Goal: Task Accomplishment & Management: Manage account settings

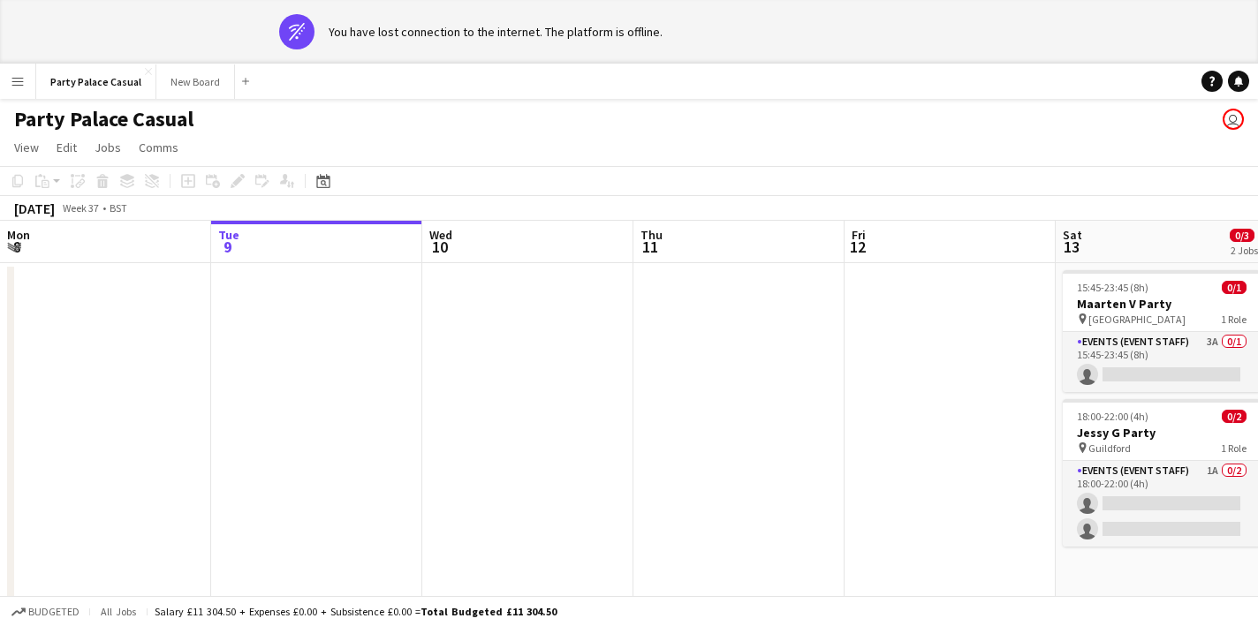
scroll to position [0, 664]
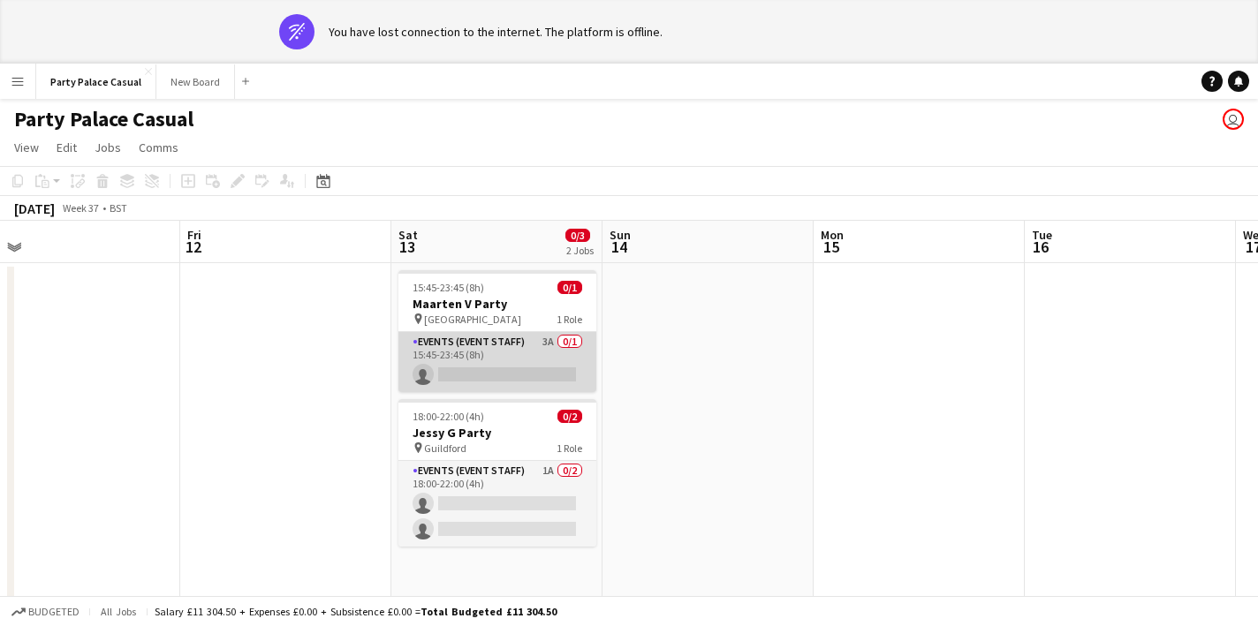
click at [520, 368] on app-card-role "Events (Event Staff) 3A 0/1 15:45-23:45 (8h) single-neutral-actions" at bounding box center [497, 362] width 198 height 60
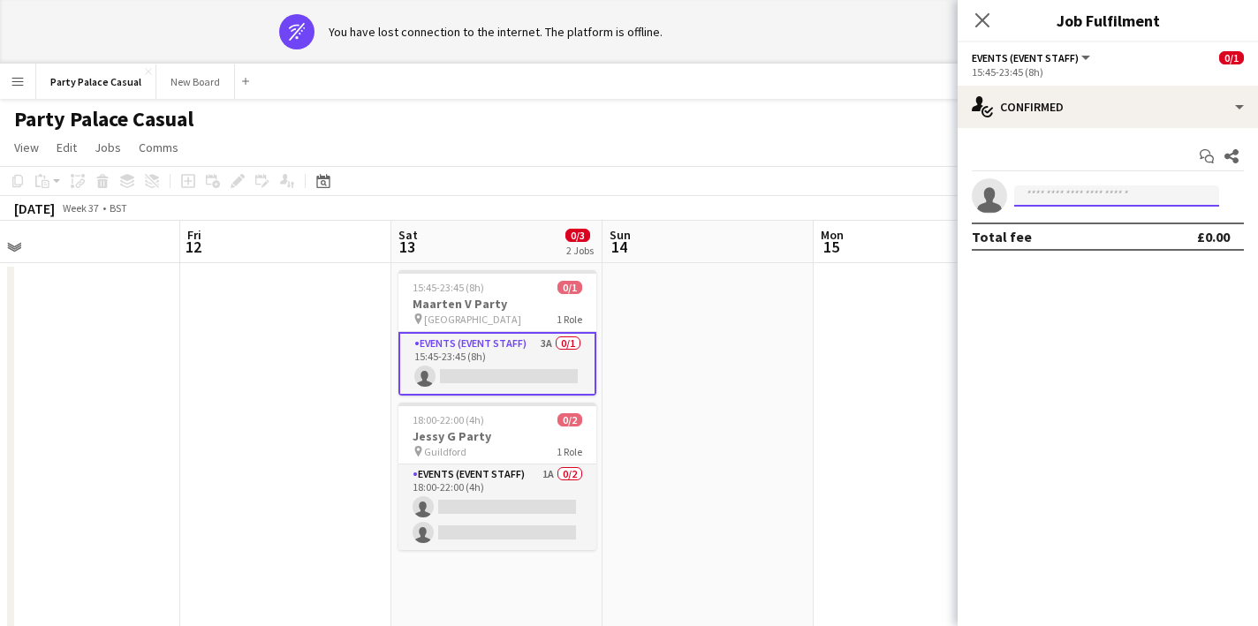
click at [1195, 194] on input at bounding box center [1116, 195] width 205 height 21
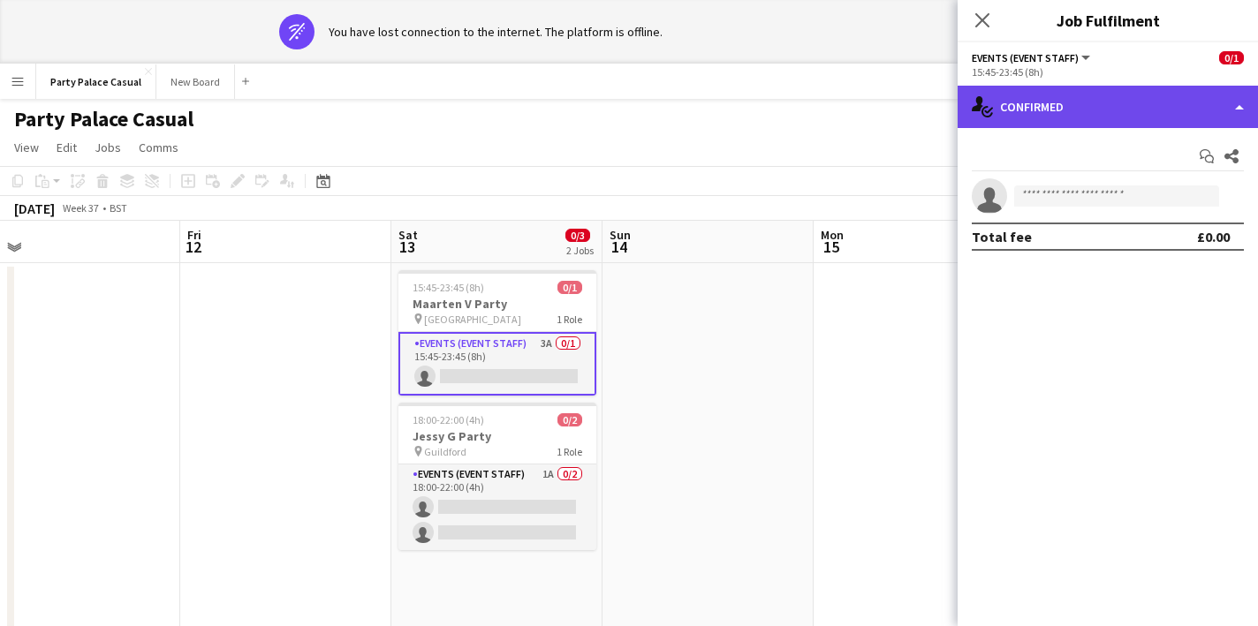
click at [1147, 98] on div "single-neutral-actions-check-2 Confirmed" at bounding box center [1107, 107] width 300 height 42
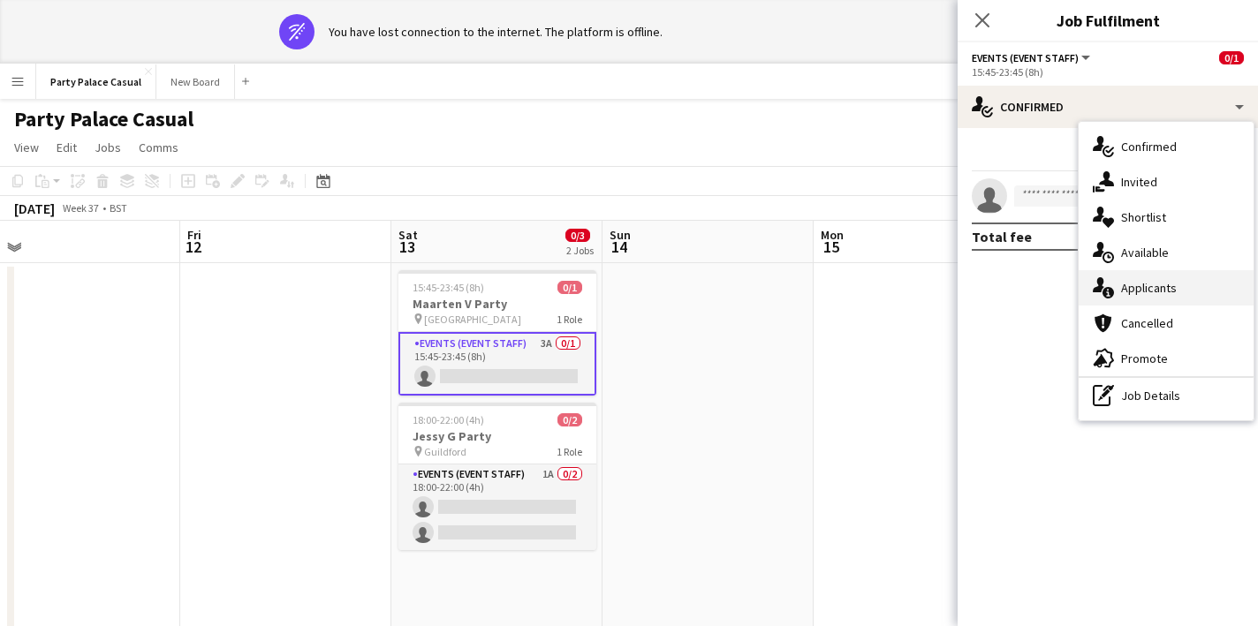
click at [1146, 290] on span "Applicants" at bounding box center [1149, 288] width 56 height 16
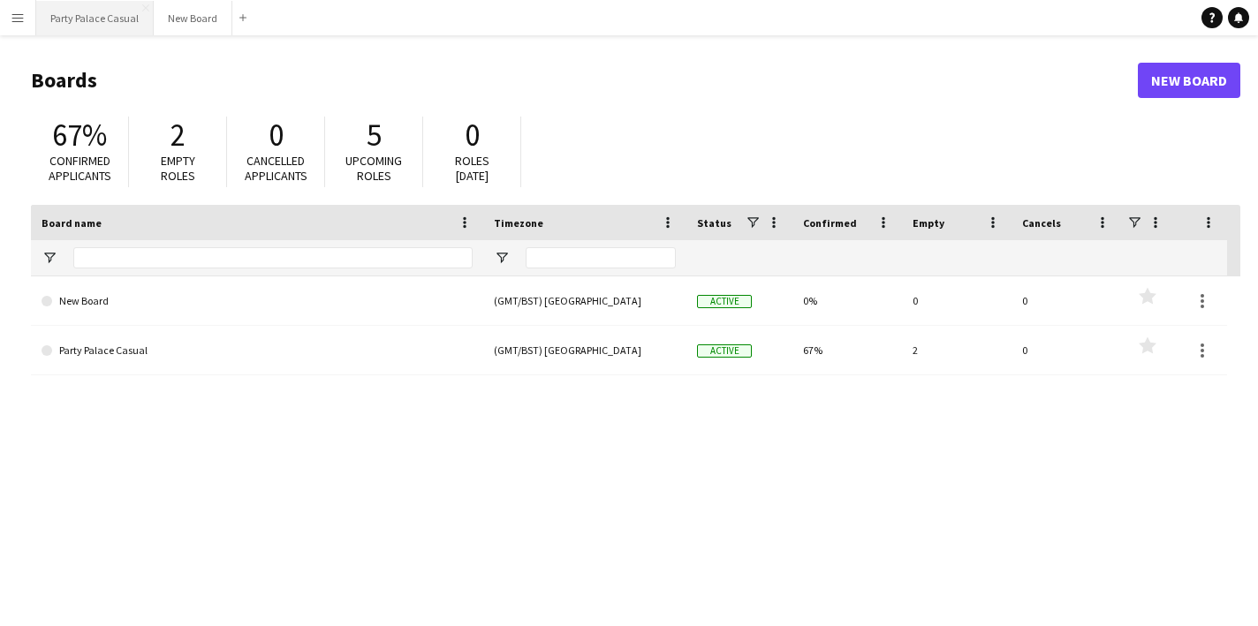
click at [90, 24] on button "Party Palace Casual Close" at bounding box center [94, 18] width 117 height 34
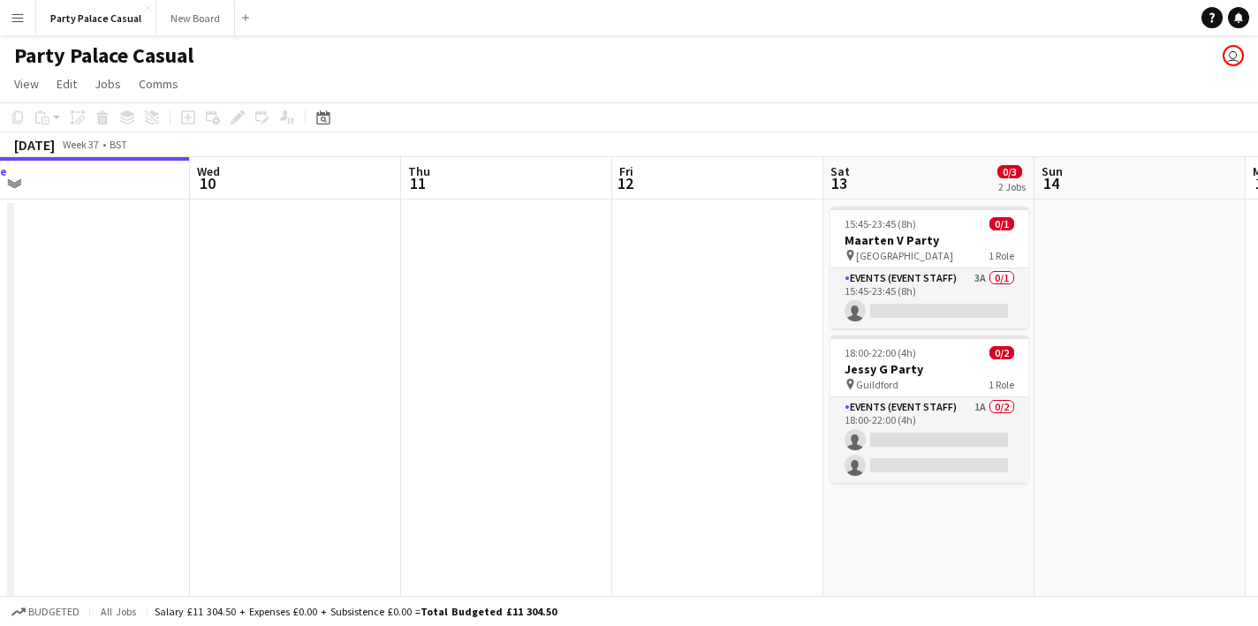
scroll to position [0, 683]
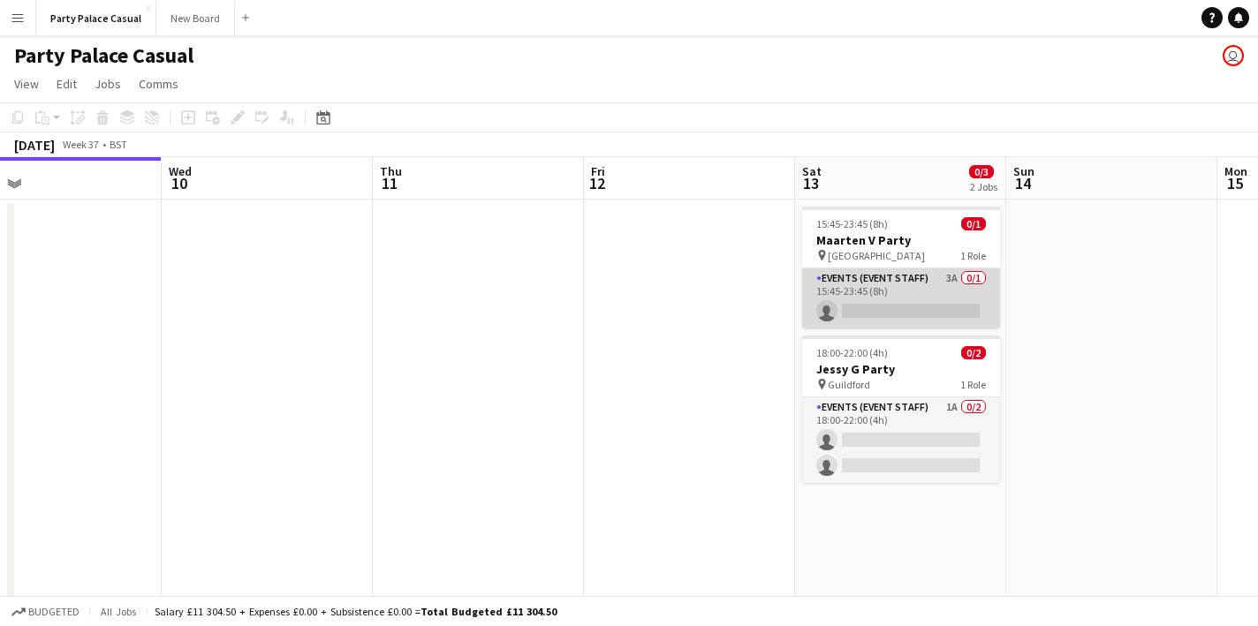
click at [862, 283] on app-card-role "Events (Event Staff) 3A 0/1 15:45-23:45 (8h) single-neutral-actions" at bounding box center [901, 298] width 198 height 60
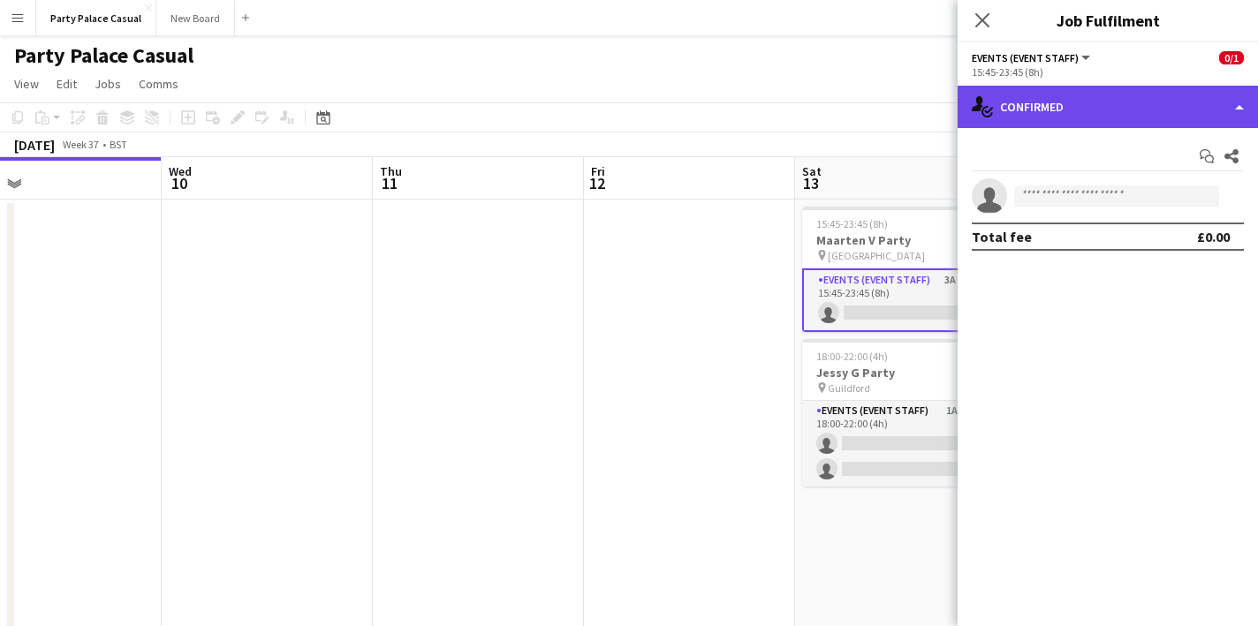
click at [1131, 121] on div "single-neutral-actions-check-2 Confirmed" at bounding box center [1107, 107] width 300 height 42
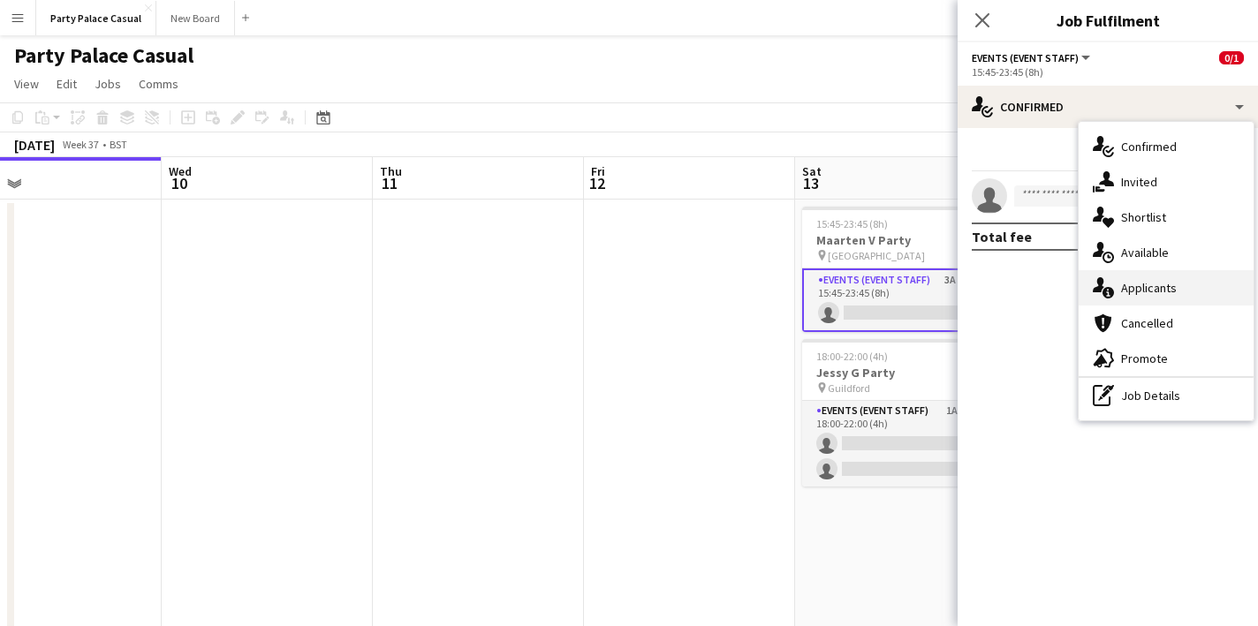
click at [1165, 284] on span "Applicants" at bounding box center [1149, 288] width 56 height 16
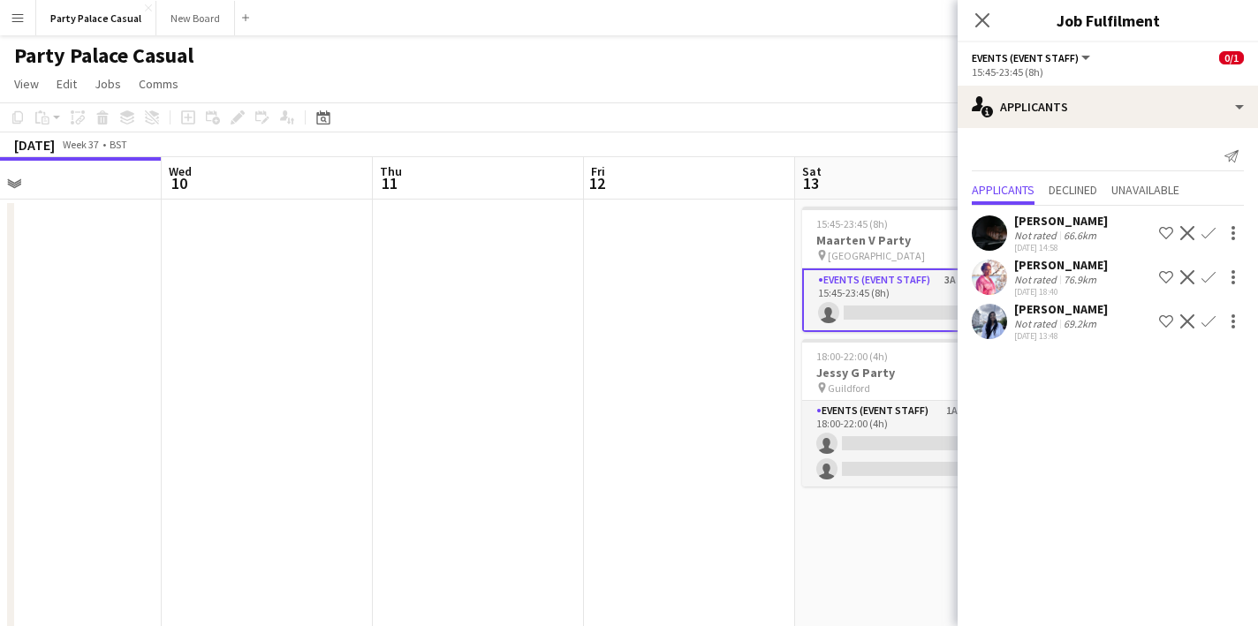
click at [1210, 320] on app-icon "Confirm" at bounding box center [1208, 321] width 14 height 14
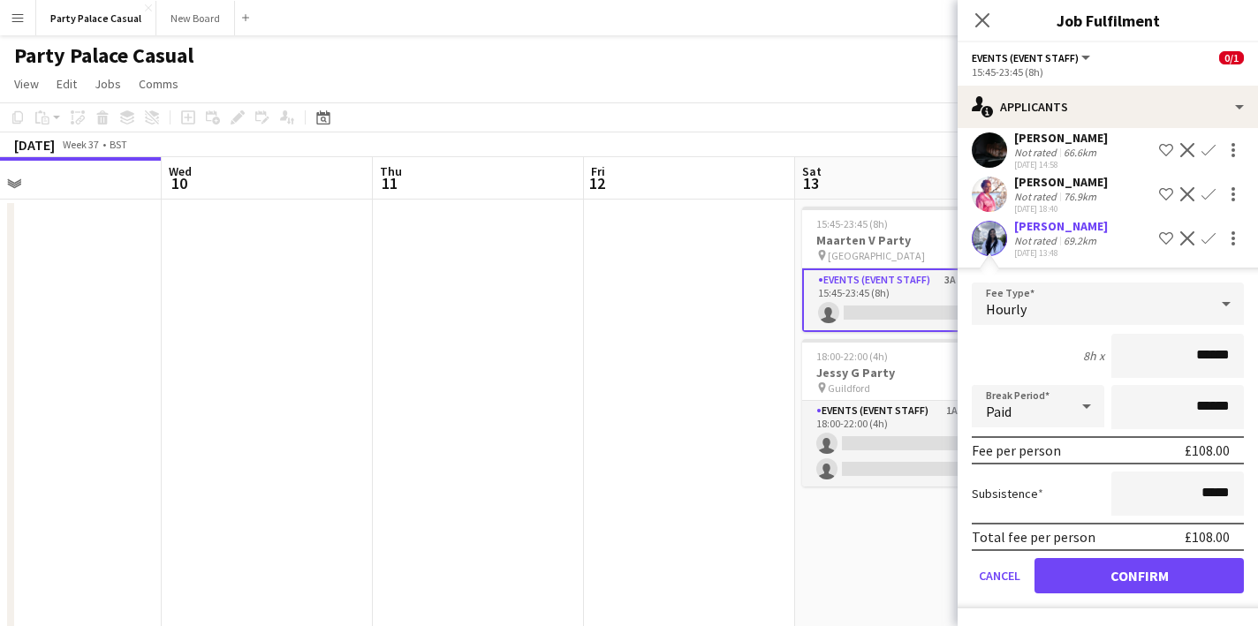
scroll to position [83, 0]
click at [1161, 578] on button "Confirm" at bounding box center [1138, 575] width 209 height 35
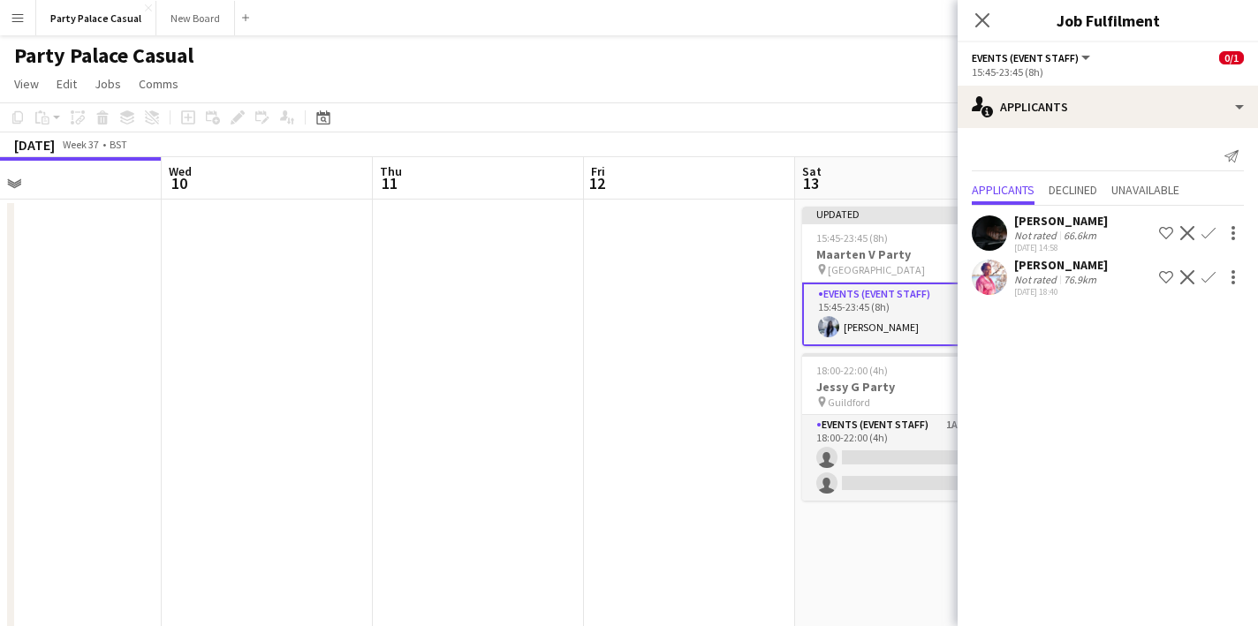
scroll to position [0, 0]
click at [601, 479] on app-date-cell at bounding box center [689, 481] width 211 height 563
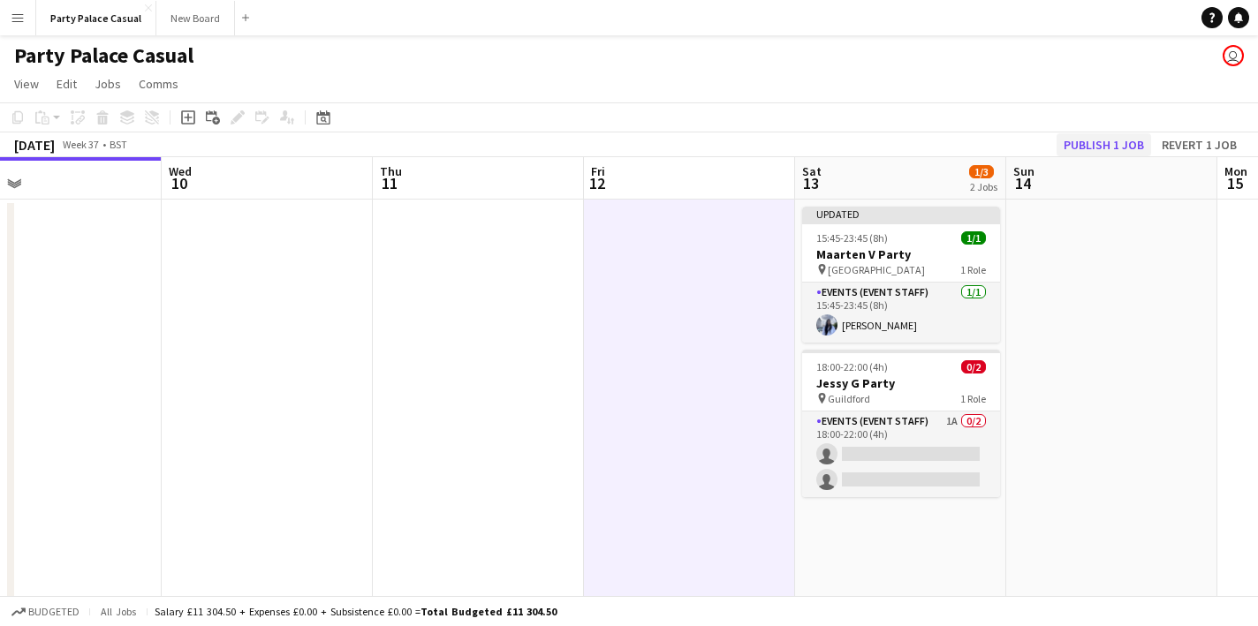
click at [1125, 147] on button "Publish 1 job" at bounding box center [1103, 144] width 95 height 23
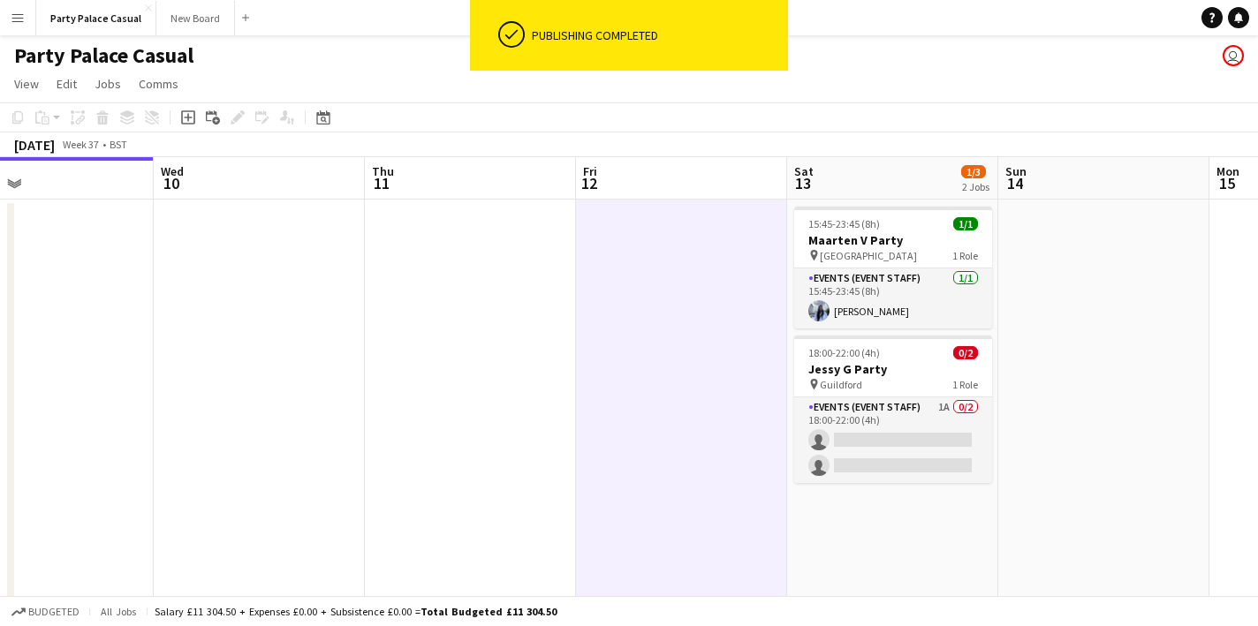
scroll to position [0, 692]
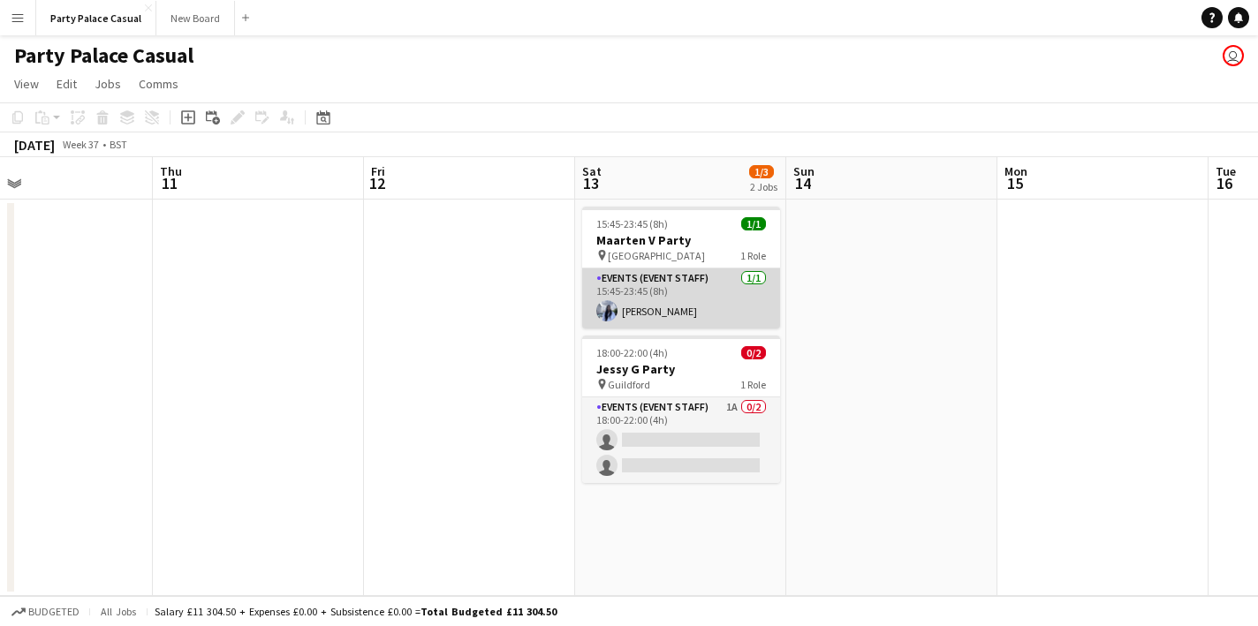
click at [669, 308] on app-card-role "Events (Event Staff) [DATE] 15:45-23:45 (8h) [PERSON_NAME]" at bounding box center [681, 298] width 198 height 60
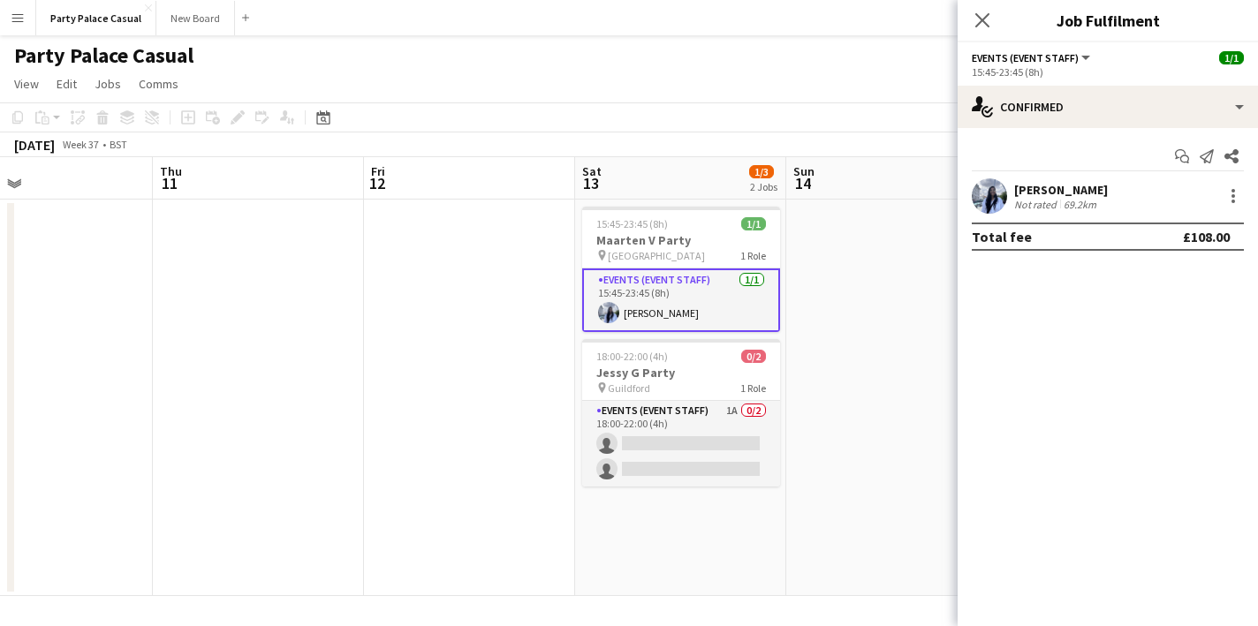
click at [877, 359] on app-date-cell at bounding box center [891, 398] width 211 height 397
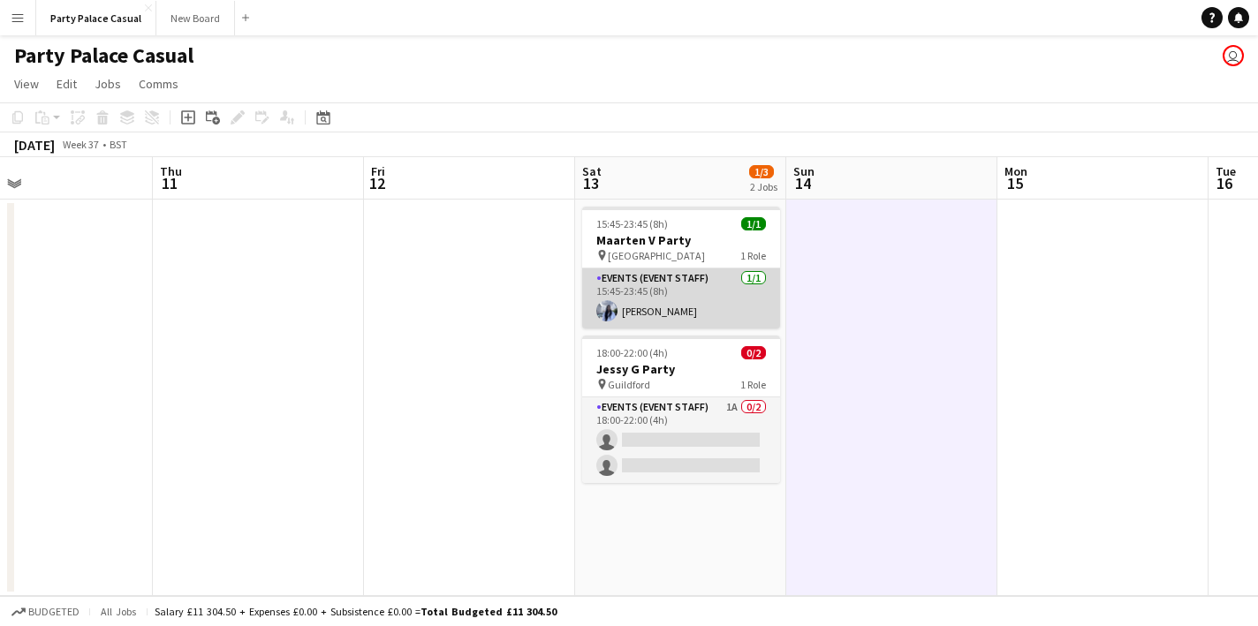
click at [721, 310] on app-card-role "Events (Event Staff) [DATE] 15:45-23:45 (8h) [PERSON_NAME]" at bounding box center [681, 298] width 198 height 60
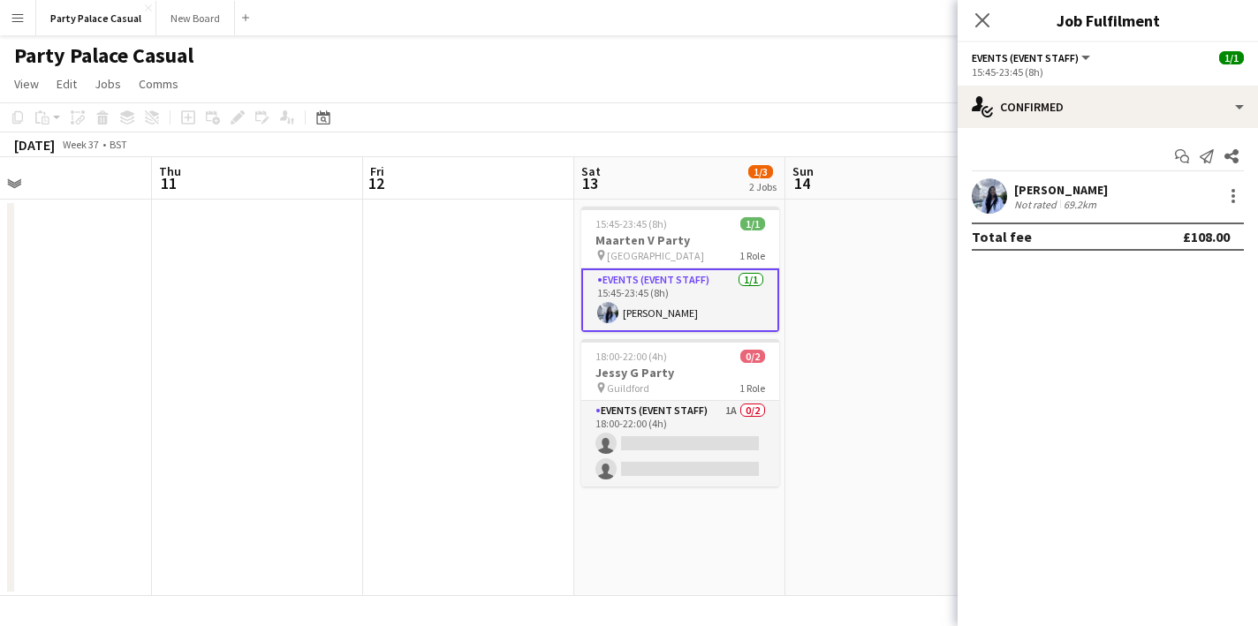
click at [801, 335] on app-date-cell at bounding box center [890, 398] width 211 height 397
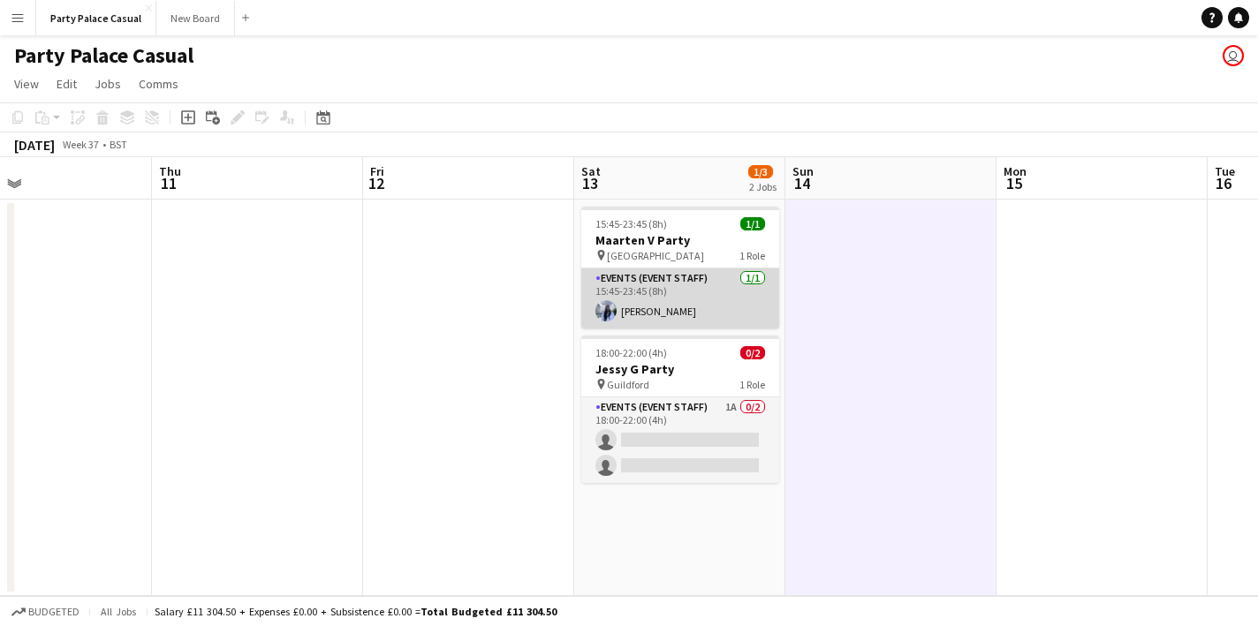
click at [713, 309] on app-card-role "Events (Event Staff) [DATE] 15:45-23:45 (8h) [PERSON_NAME]" at bounding box center [680, 298] width 198 height 60
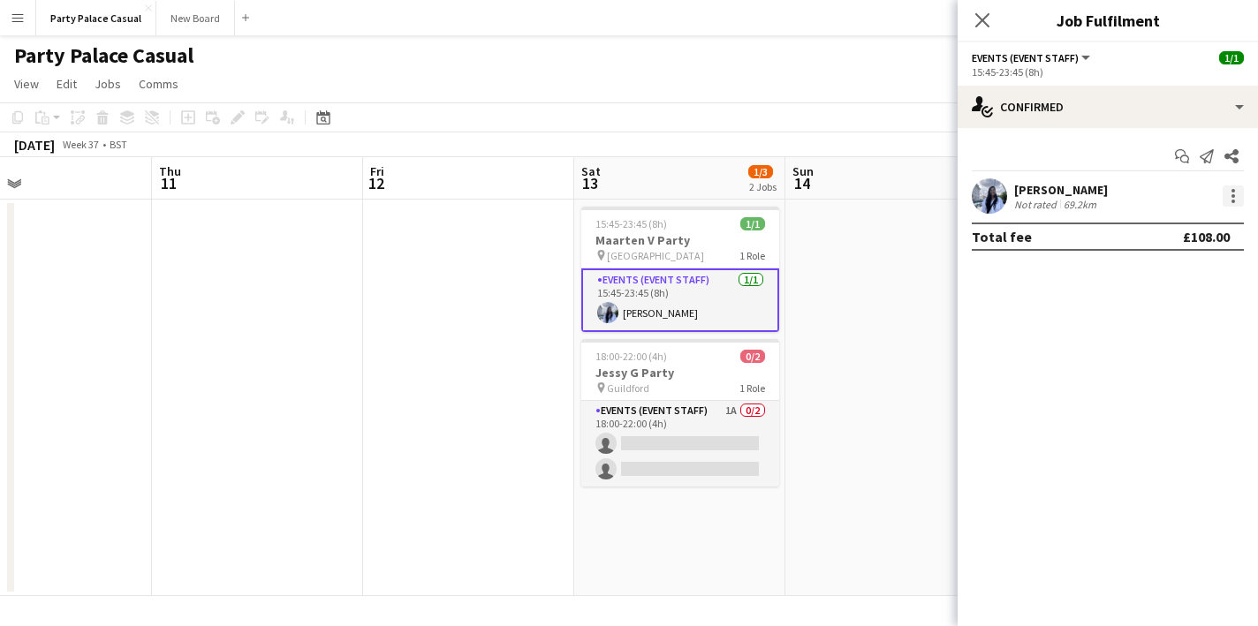
click at [1234, 196] on div at bounding box center [1233, 196] width 4 height 4
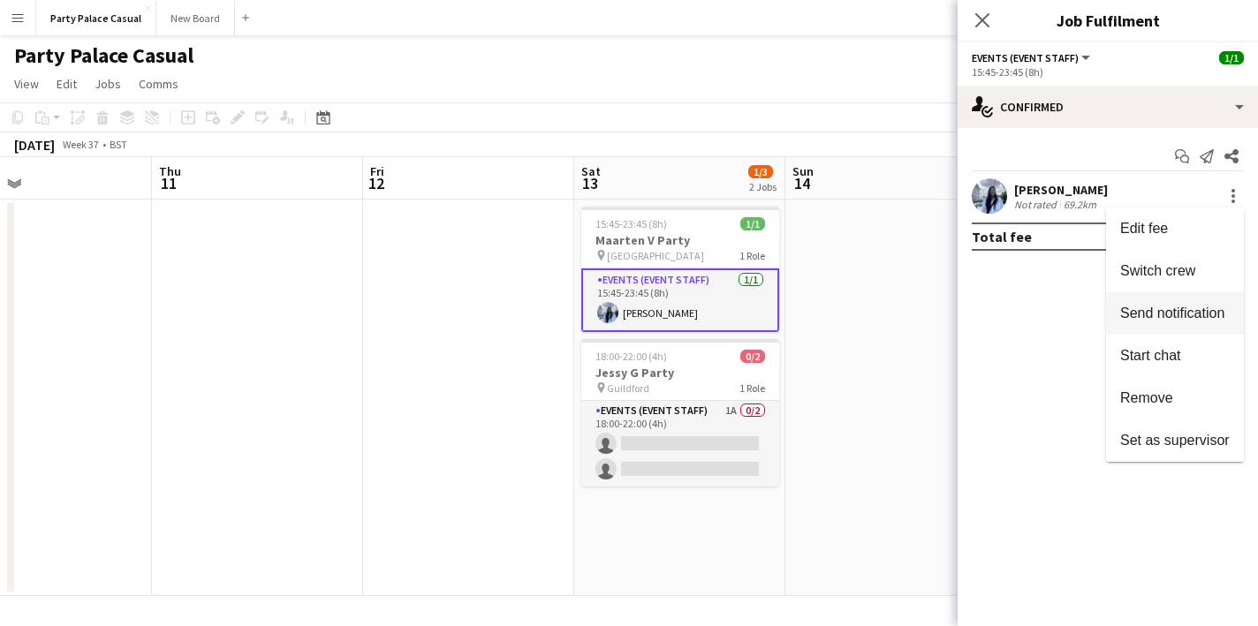
click at [1170, 312] on span "Send notification" at bounding box center [1172, 313] width 104 height 15
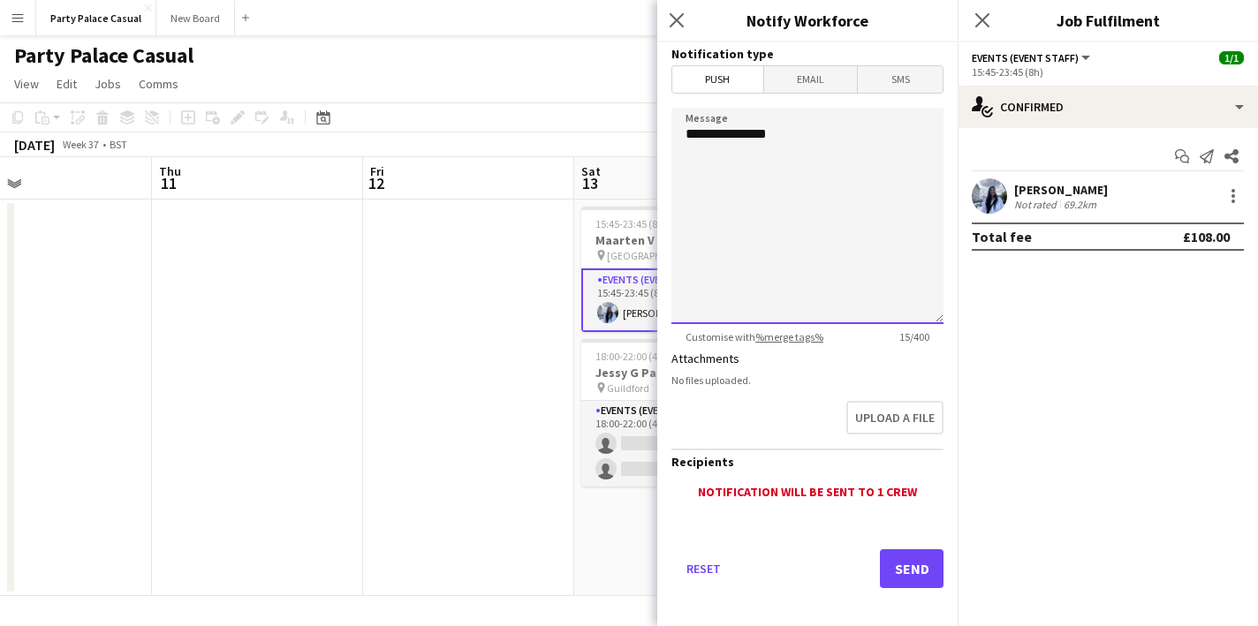
click at [872, 155] on textarea "**********" at bounding box center [807, 216] width 272 height 216
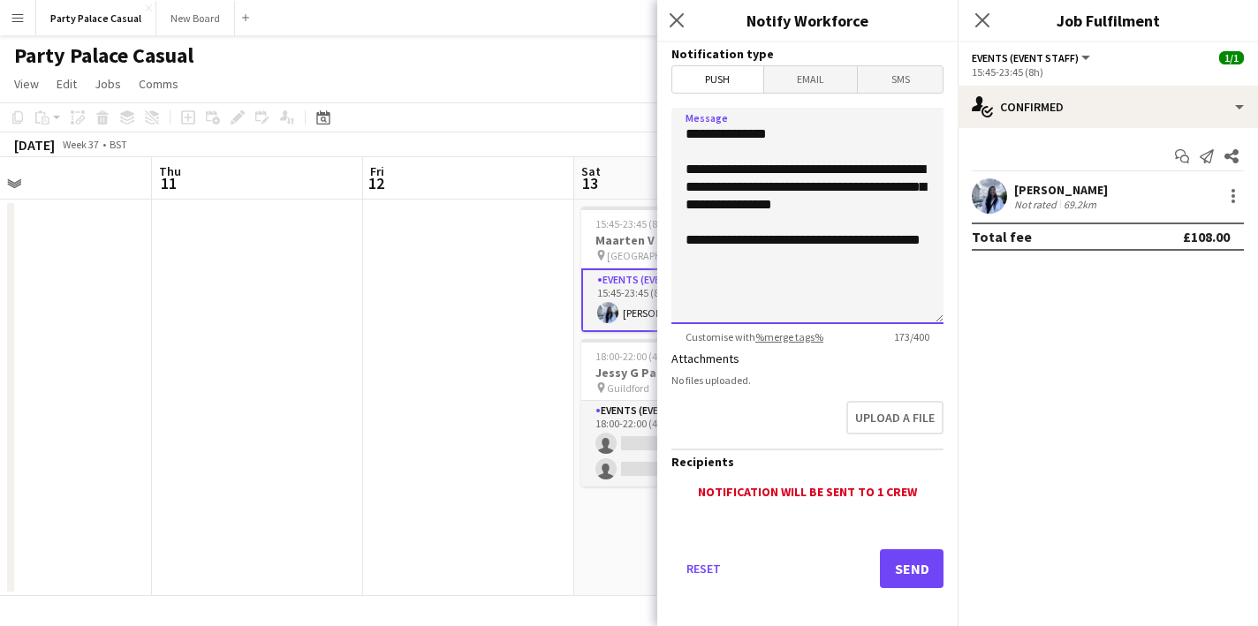
paste textarea "**********"
click at [858, 239] on textarea "**********" at bounding box center [807, 216] width 272 height 216
click at [917, 286] on textarea "**********" at bounding box center [807, 216] width 272 height 216
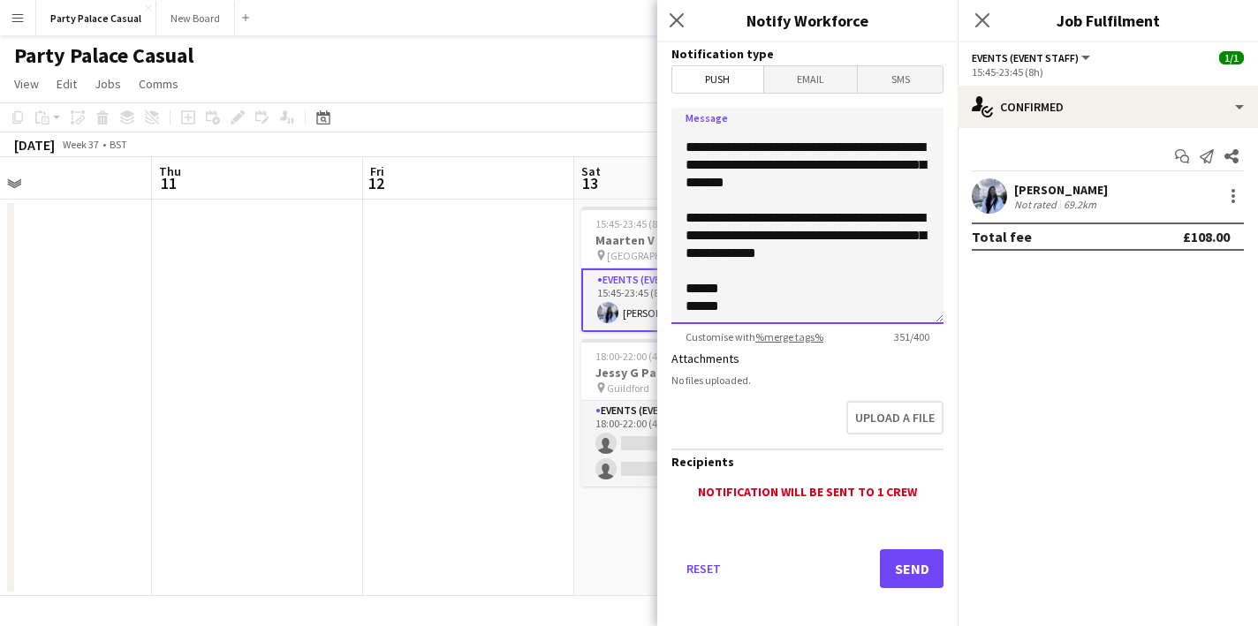
scroll to position [93, 0]
type textarea "**********"
click at [908, 569] on button "Send" at bounding box center [912, 568] width 64 height 39
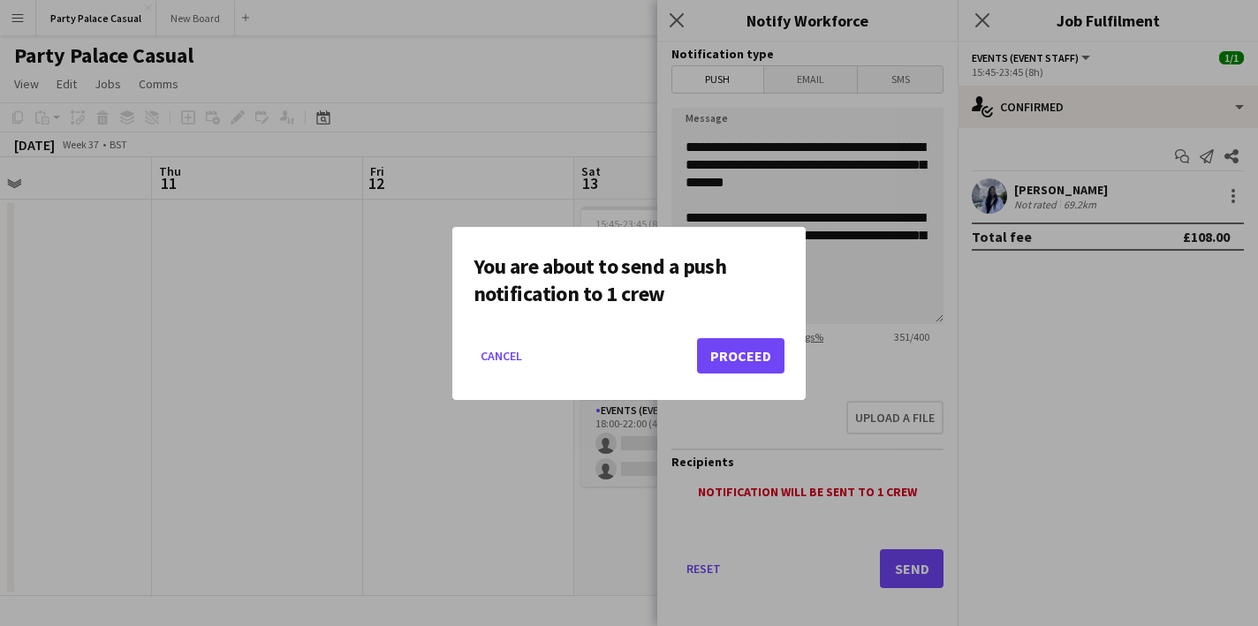
click at [761, 351] on button "Proceed" at bounding box center [740, 355] width 87 height 35
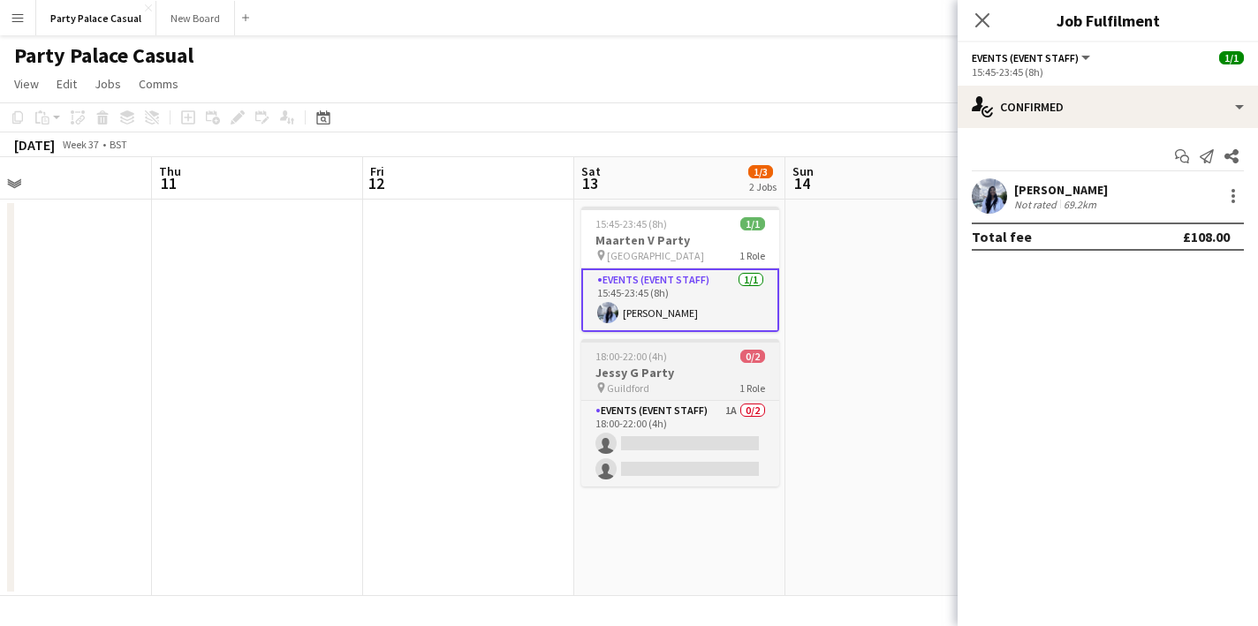
scroll to position [0, 691]
click at [895, 457] on app-date-cell at bounding box center [892, 398] width 211 height 397
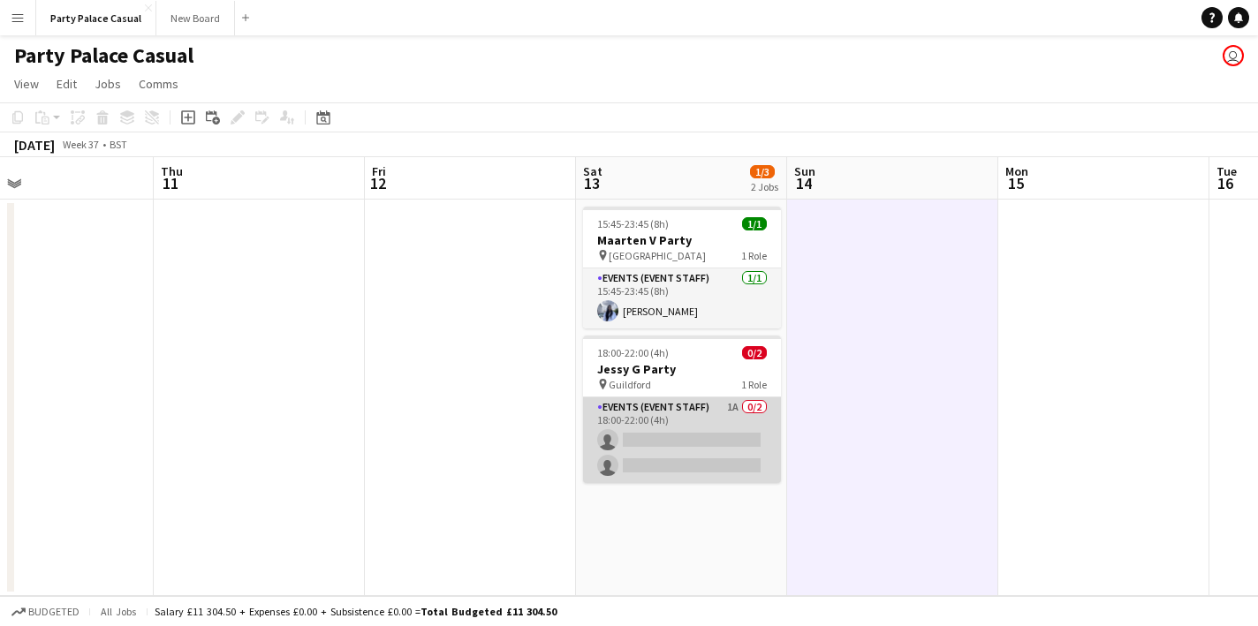
click at [715, 427] on app-card-role "Events (Event Staff) 1A 0/2 18:00-22:00 (4h) single-neutral-actions single-neut…" at bounding box center [682, 440] width 198 height 86
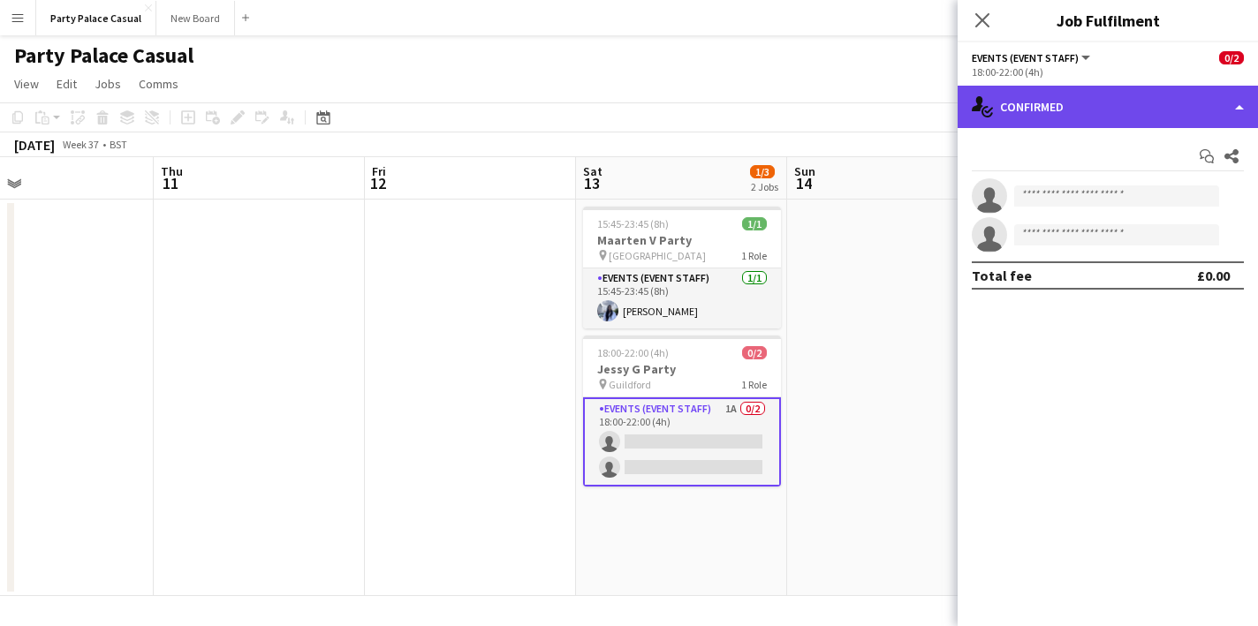
click at [1147, 117] on div "single-neutral-actions-check-2 Confirmed" at bounding box center [1107, 107] width 300 height 42
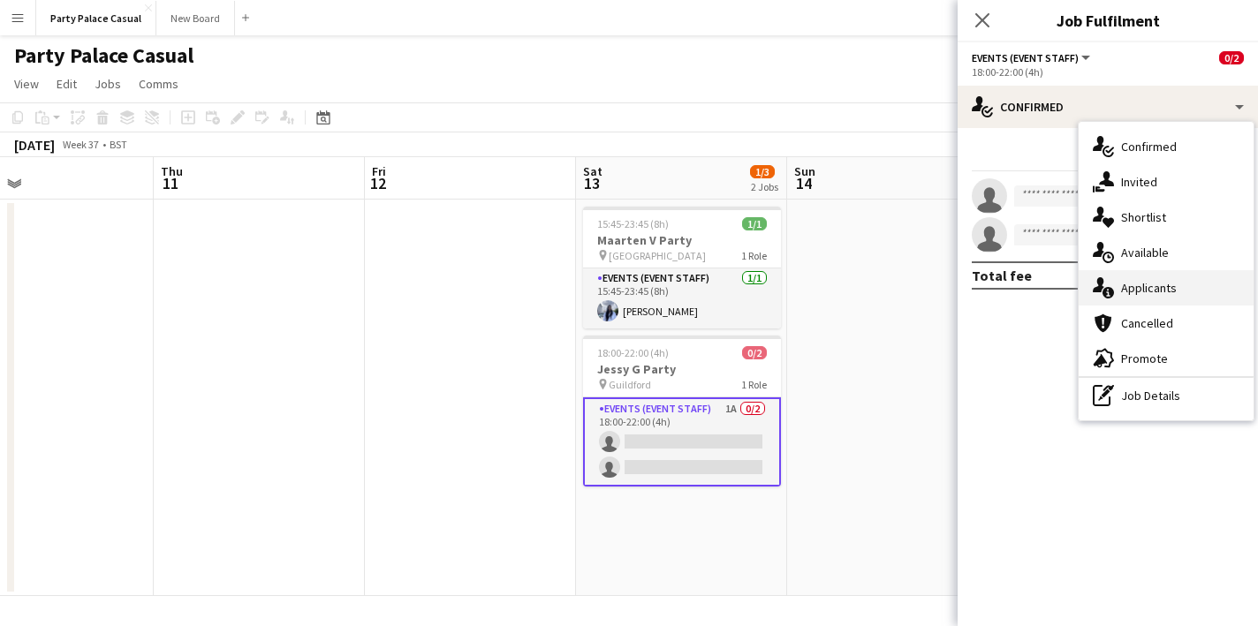
click at [1163, 287] on span "Applicants" at bounding box center [1149, 288] width 56 height 16
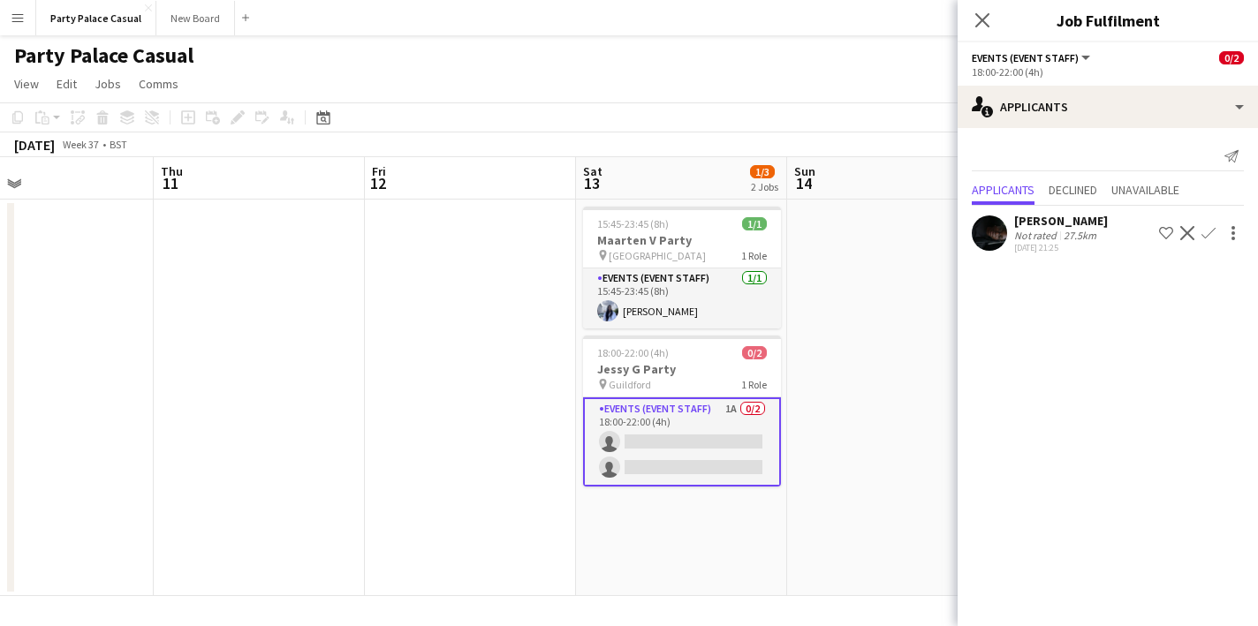
click at [1207, 234] on app-icon "Confirm" at bounding box center [1208, 233] width 14 height 14
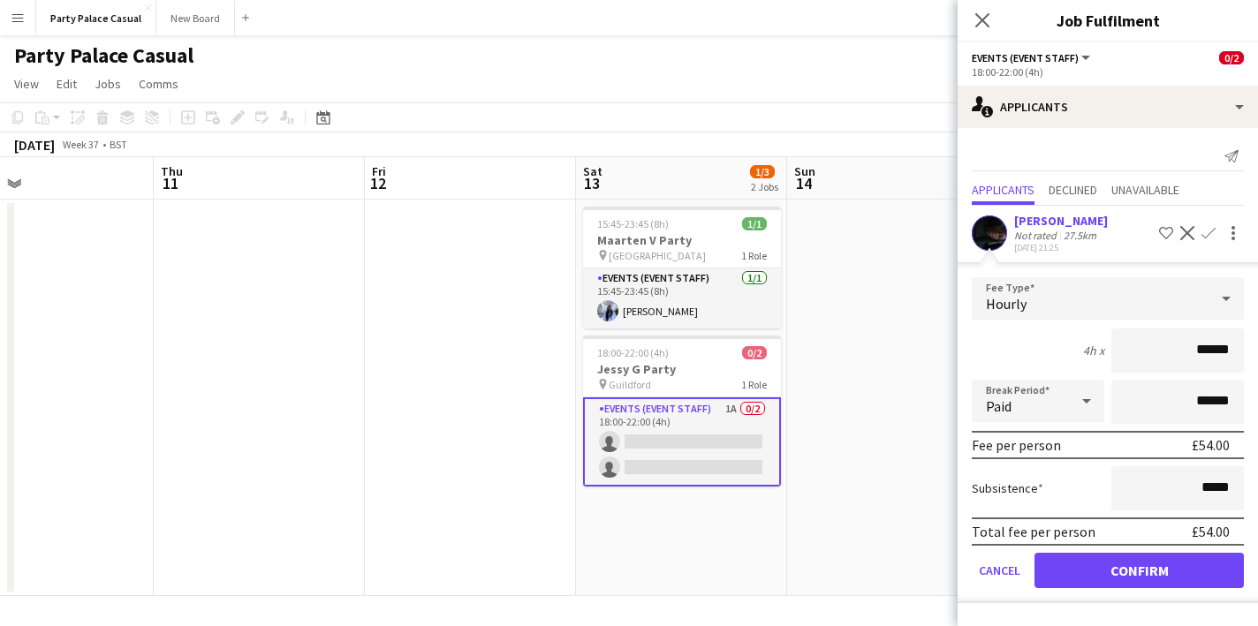
click at [1163, 568] on button "Confirm" at bounding box center [1138, 570] width 209 height 35
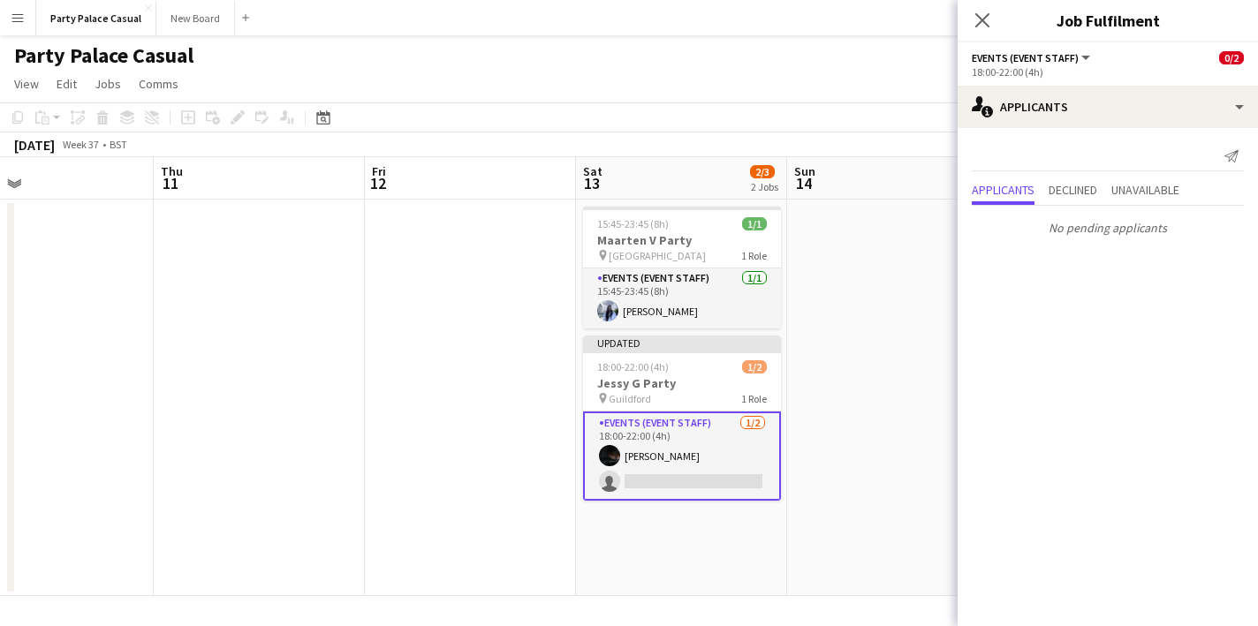
click at [839, 393] on app-date-cell at bounding box center [892, 398] width 211 height 397
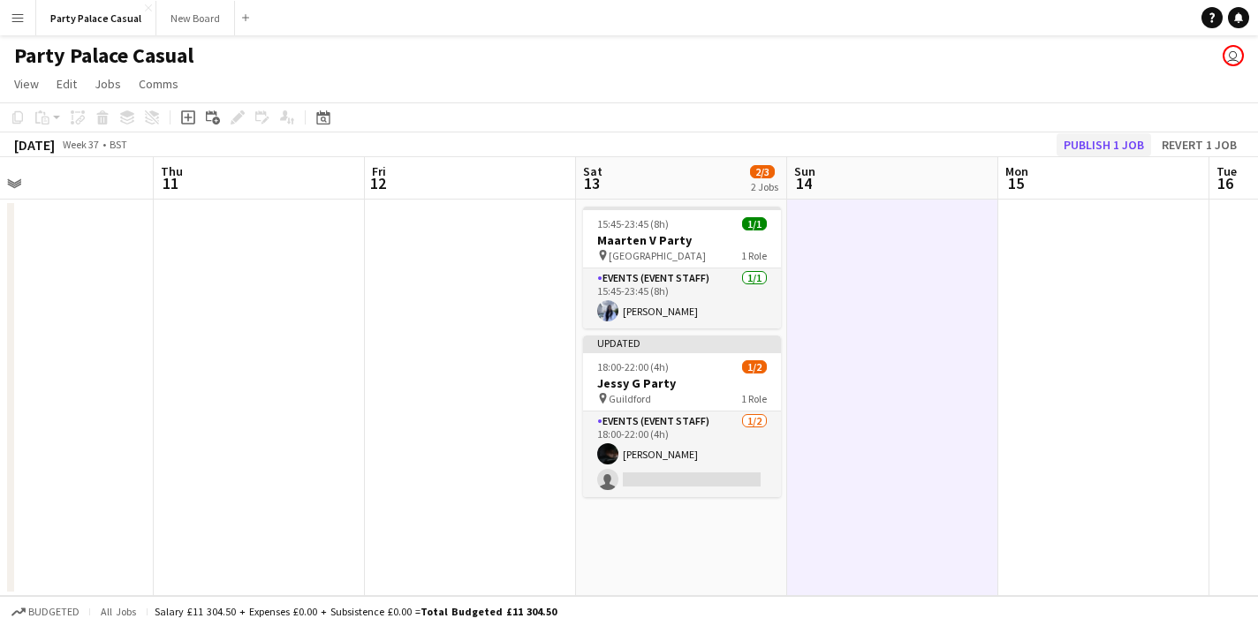
click at [1110, 153] on button "Publish 1 job" at bounding box center [1103, 144] width 95 height 23
